Goal: Information Seeking & Learning: Learn about a topic

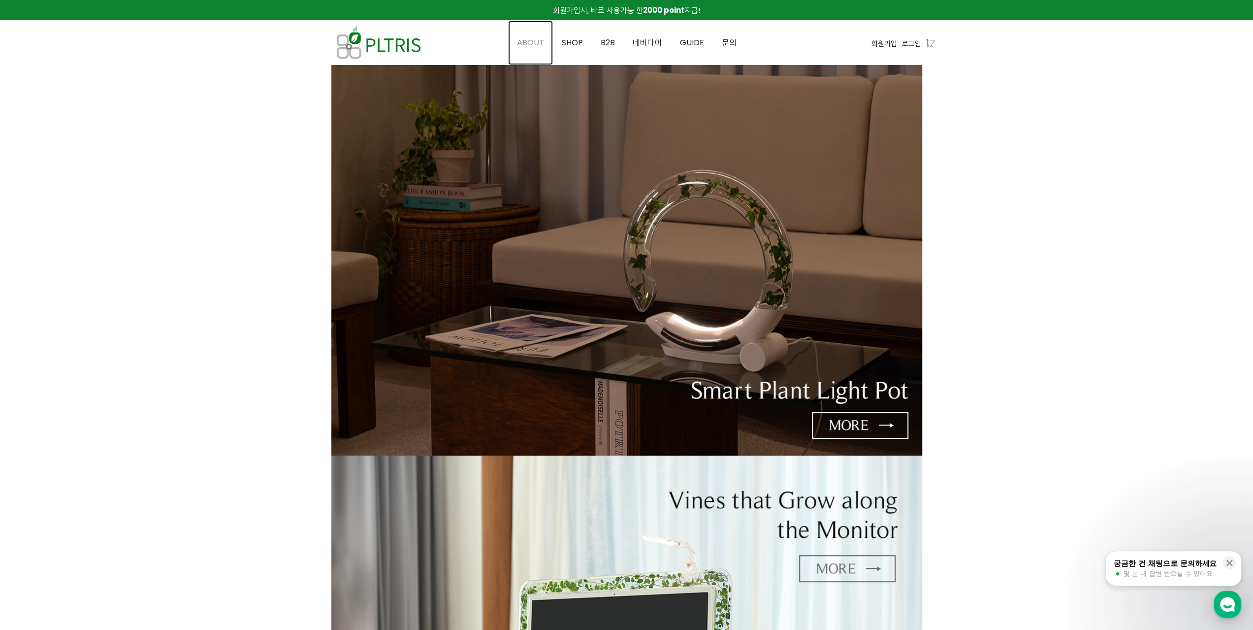
click at [537, 42] on span "ABOUT" at bounding box center [530, 42] width 27 height 11
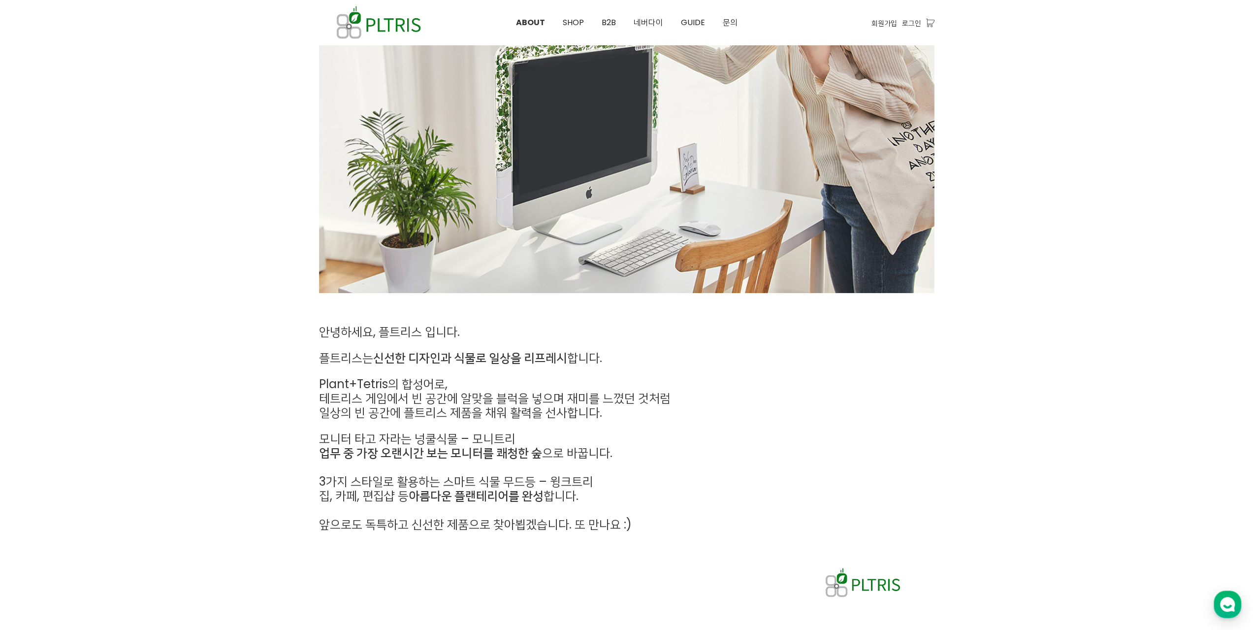
scroll to position [296, 0]
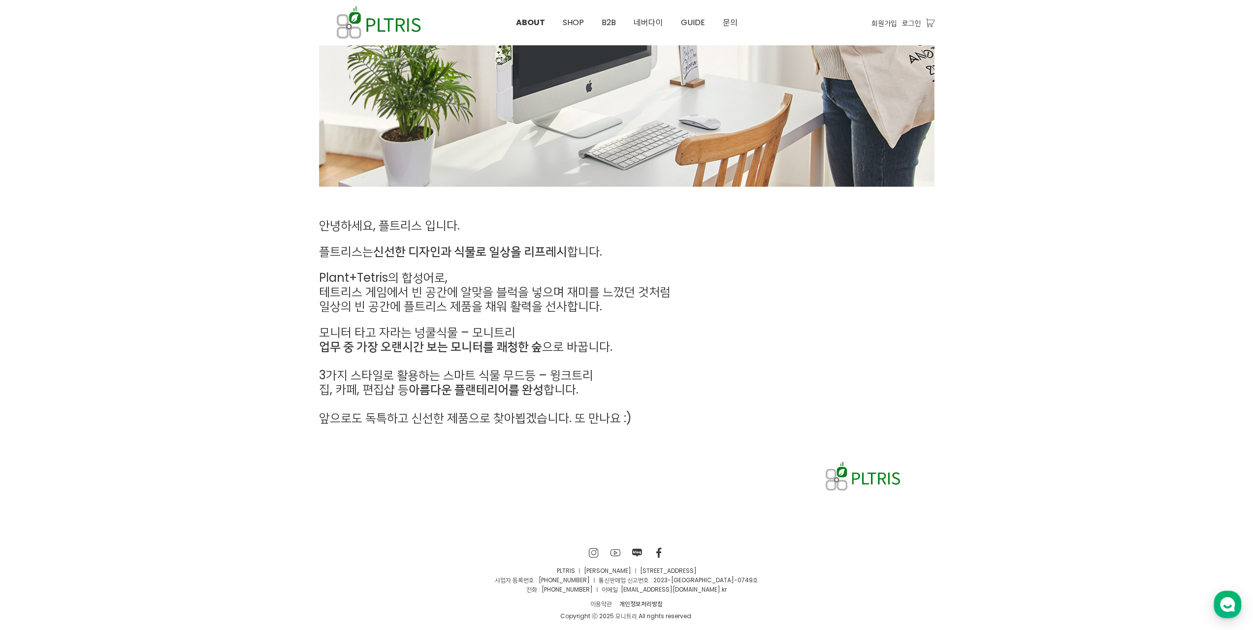
click at [312, 250] on div "안녕하세요, 플트리스 입니다. 플트리스는 신선한 디자인과 식물로 일상을 리프레시 합니다. Plant+Tetris의 합성어로, 테트리스 게임에서…" at bounding box center [548, 322] width 473 height 222
drag, startPoint x: 319, startPoint y: 255, endPoint x: 364, endPoint y: 256, distance: 45.3
click at [364, 256] on span "플트리스는 신선한 디자인과 식물로 일상을 리프레시 합니다." at bounding box center [460, 251] width 283 height 16
copy span "플트리스"
